Goal: Task Accomplishment & Management: Manage account settings

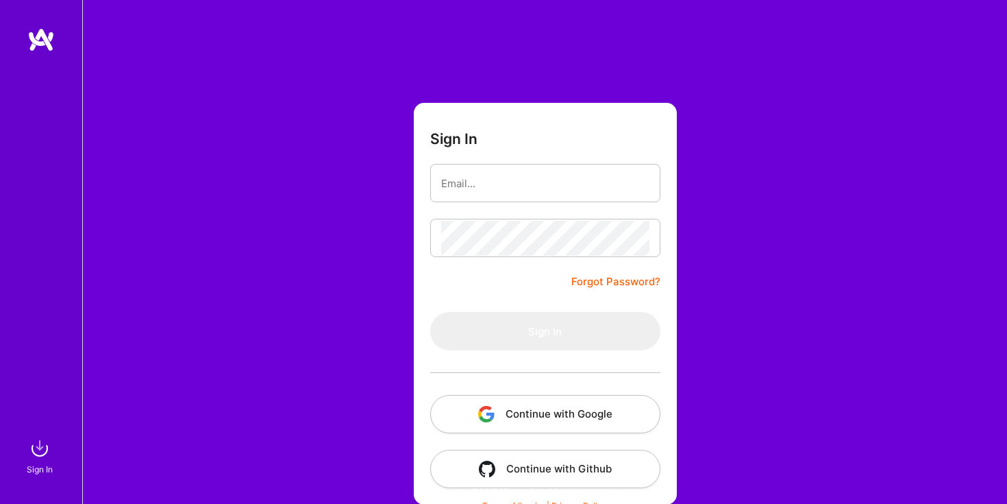
click at [517, 410] on button "Continue with Google" at bounding box center [545, 414] width 230 height 38
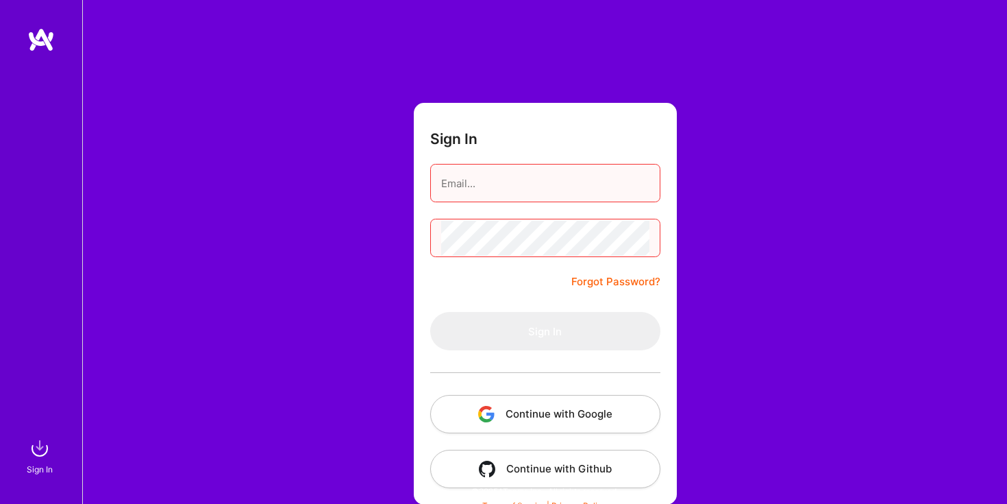
click at [521, 410] on button "Continue with Google" at bounding box center [545, 414] width 230 height 38
click at [514, 415] on button "Continue with Google" at bounding box center [545, 414] width 230 height 38
click at [526, 419] on button "Continue with Google" at bounding box center [545, 414] width 230 height 38
click at [531, 408] on button "Continue with Google" at bounding box center [545, 414] width 230 height 38
click at [464, 189] on input "email" at bounding box center [545, 183] width 208 height 35
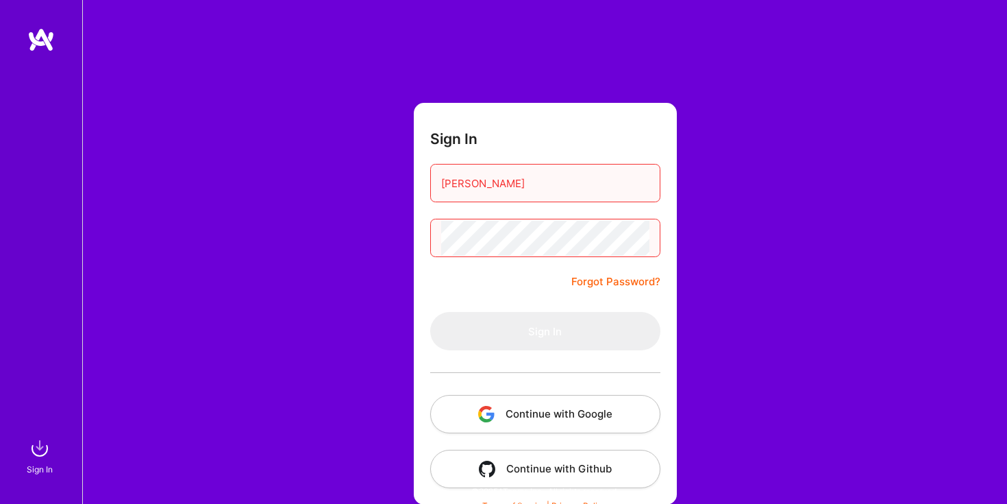
type input "[PERSON_NAME]"
click at [573, 404] on button "Continue with Google" at bounding box center [545, 414] width 230 height 38
click at [525, 415] on button "Continue with Google" at bounding box center [545, 414] width 230 height 38
click at [529, 414] on button "Continue with Google" at bounding box center [545, 414] width 230 height 38
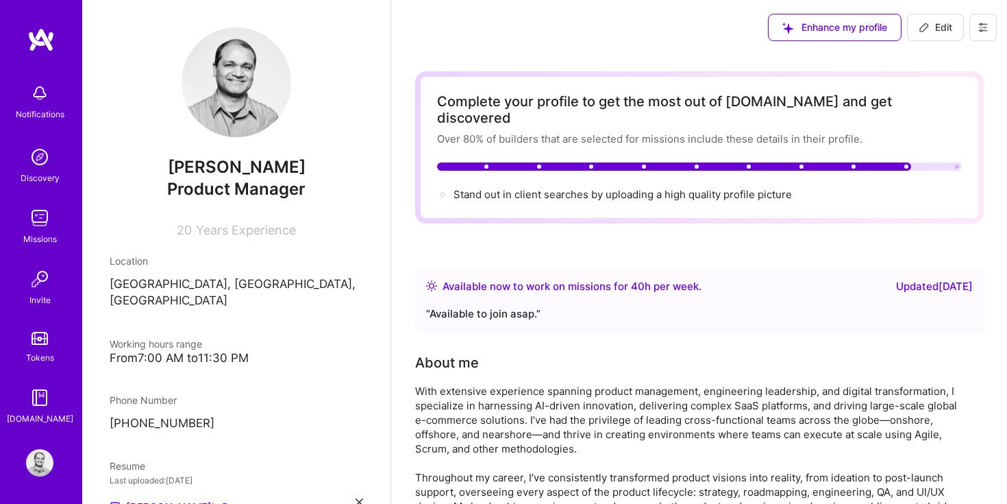
click at [33, 228] on img at bounding box center [39, 217] width 27 height 27
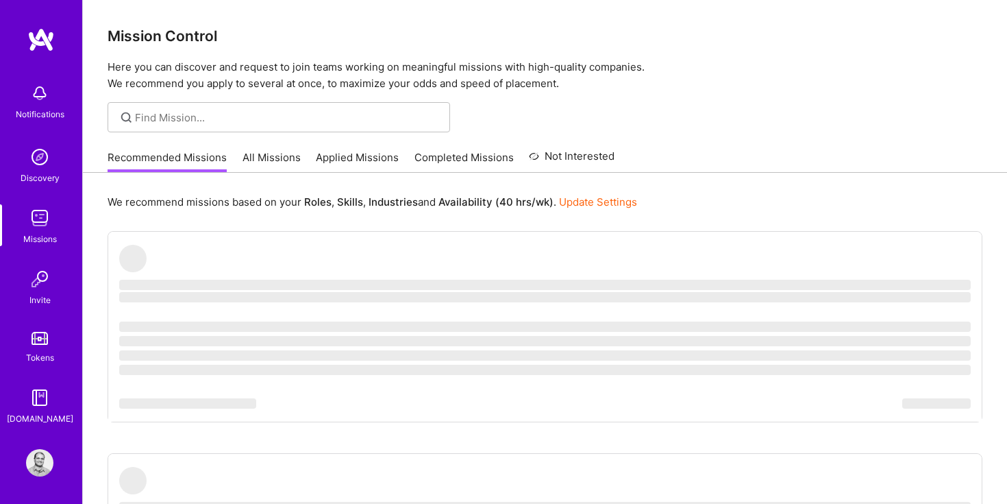
click at [269, 150] on link "All Missions" at bounding box center [272, 161] width 58 height 23
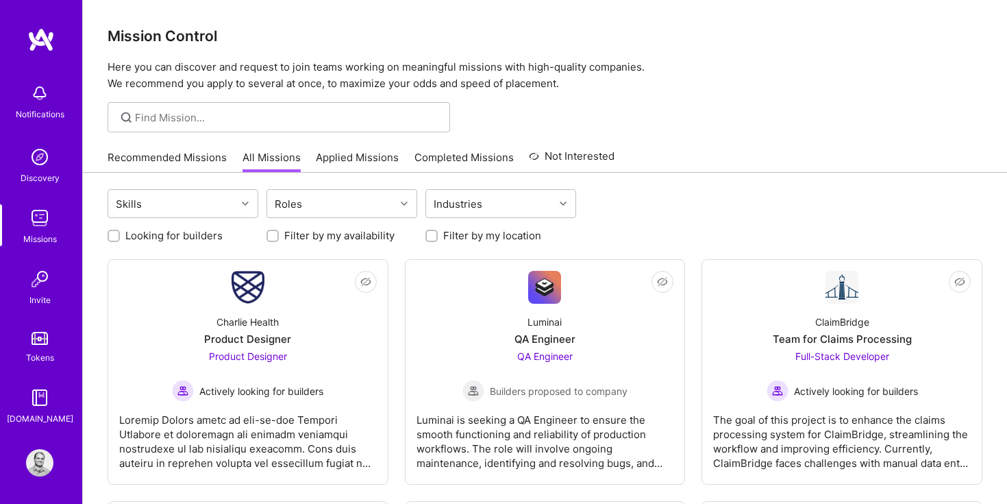
click at [112, 232] on input "Looking for builders" at bounding box center [115, 237] width 10 height 10
checkbox input "true"
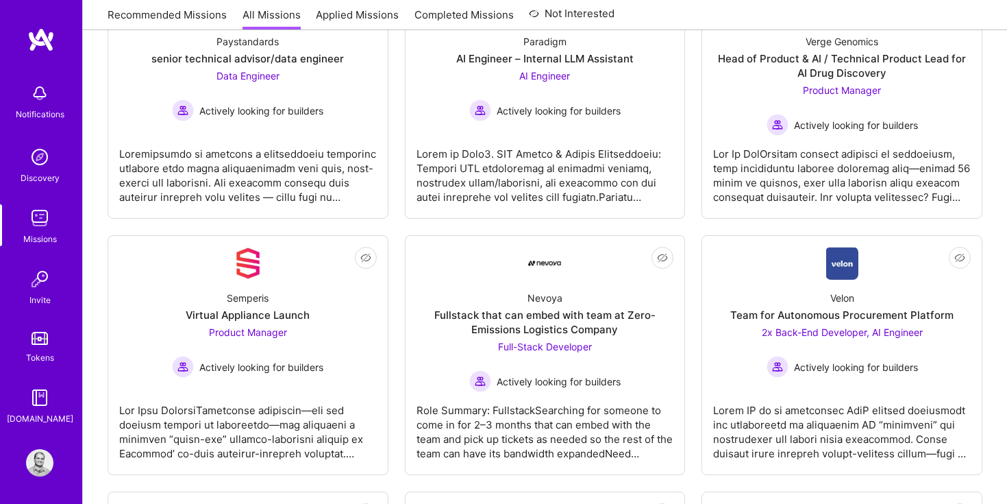
scroll to position [539, 0]
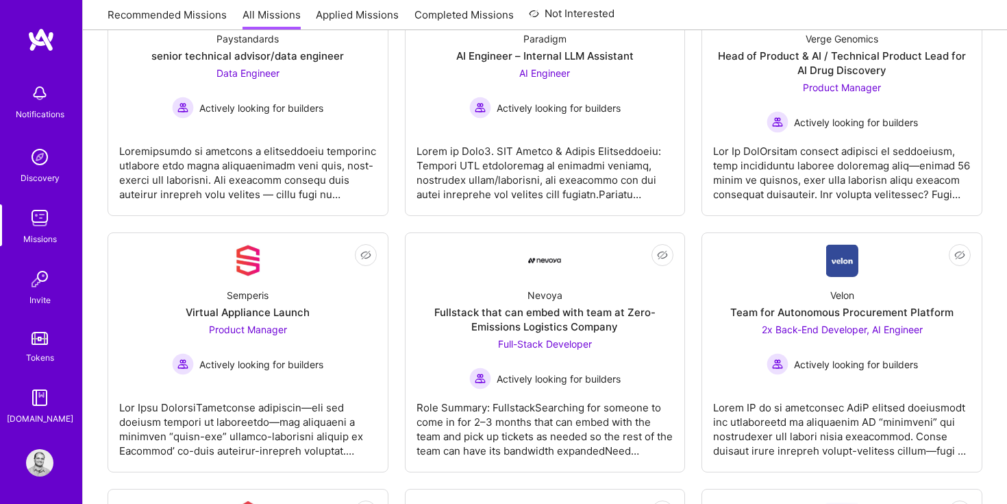
click at [143, 18] on link "Recommended Missions" at bounding box center [167, 19] width 119 height 23
